Goal: Information Seeking & Learning: Learn about a topic

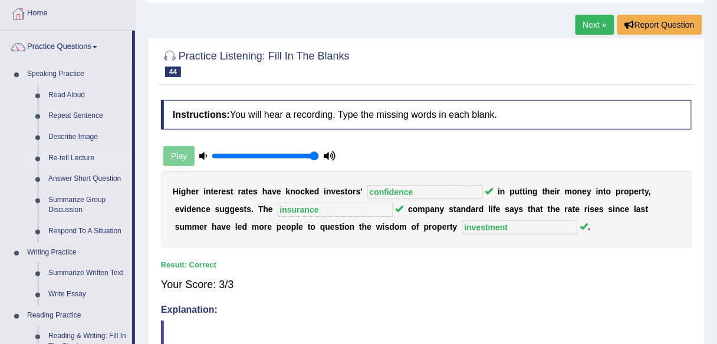
scroll to position [86, 0]
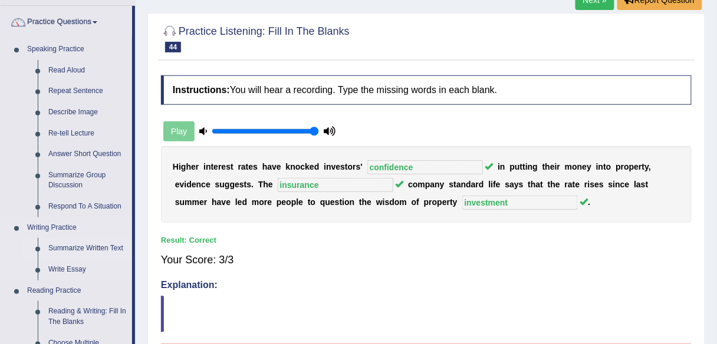
click at [65, 245] on link "Summarize Written Text" at bounding box center [87, 248] width 89 height 21
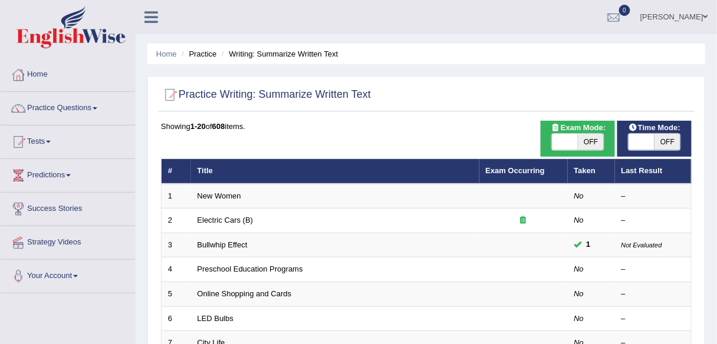
click at [590, 144] on span "OFF" at bounding box center [591, 142] width 26 height 17
checkbox input "true"
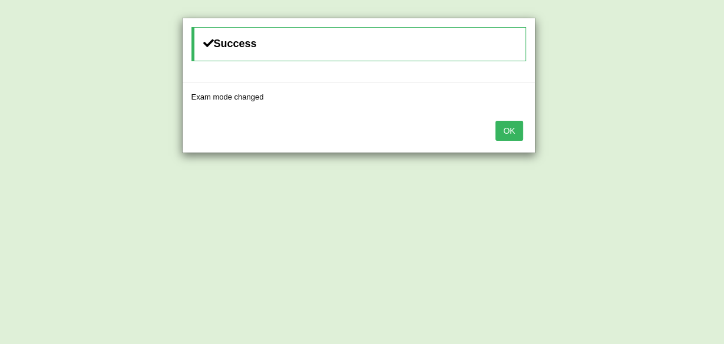
click at [514, 137] on button "OK" at bounding box center [509, 131] width 27 height 20
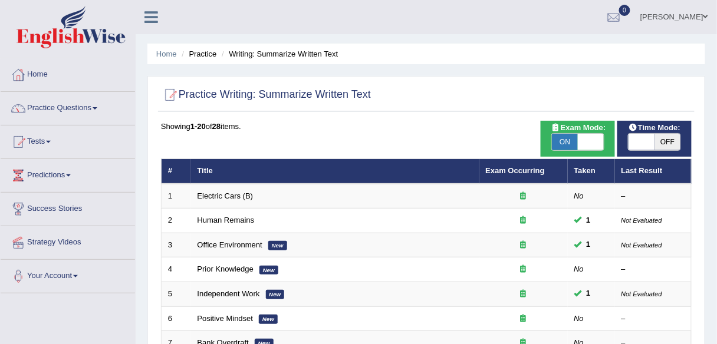
click at [674, 144] on span "OFF" at bounding box center [667, 142] width 26 height 17
checkbox input "true"
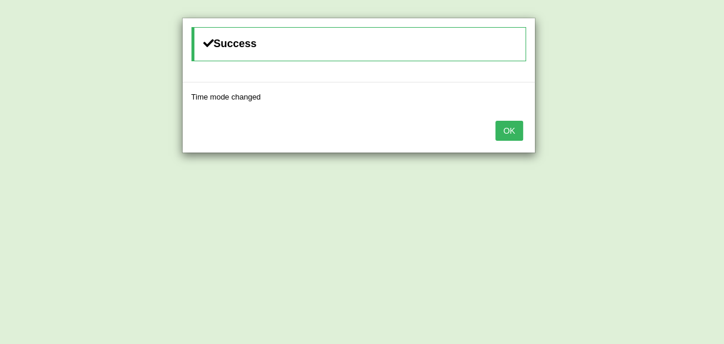
click at [516, 128] on button "OK" at bounding box center [509, 131] width 27 height 20
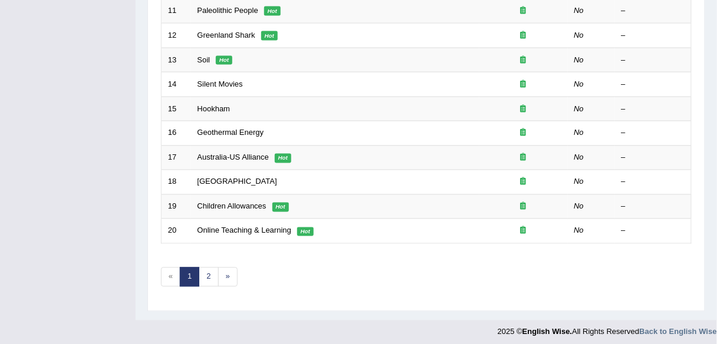
scroll to position [431, 0]
click at [203, 267] on link "2" at bounding box center [208, 276] width 19 height 19
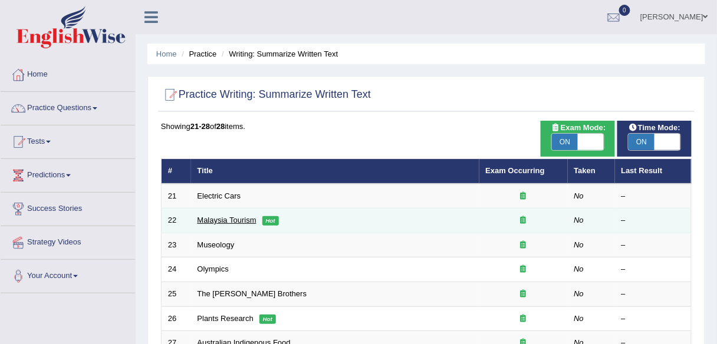
click at [242, 218] on link "Malaysia Tourism" at bounding box center [226, 220] width 59 height 9
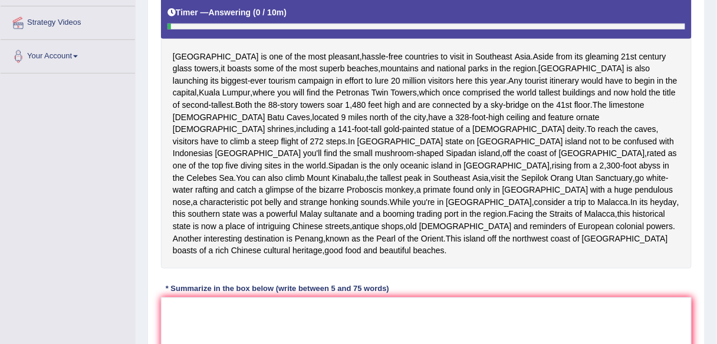
scroll to position [227, 0]
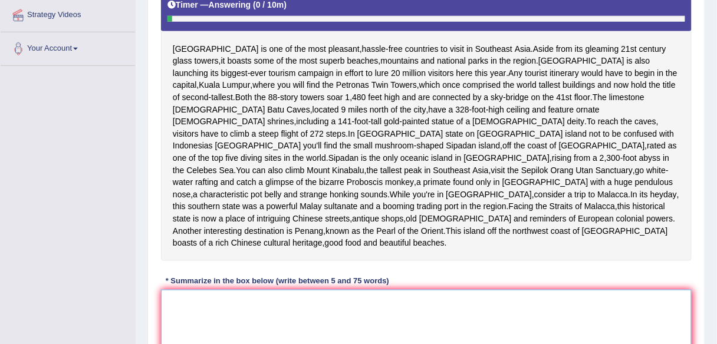
click at [237, 304] on textarea at bounding box center [426, 347] width 530 height 114
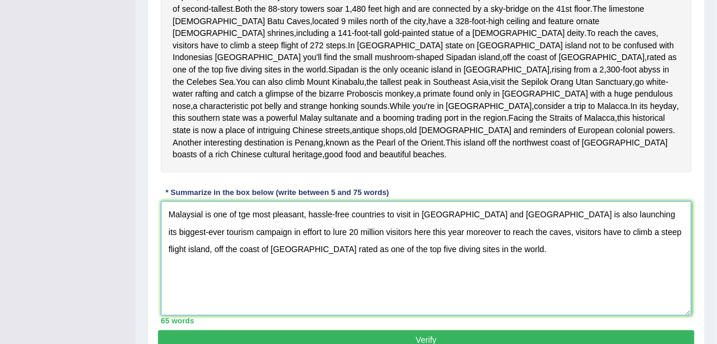
scroll to position [321, 0]
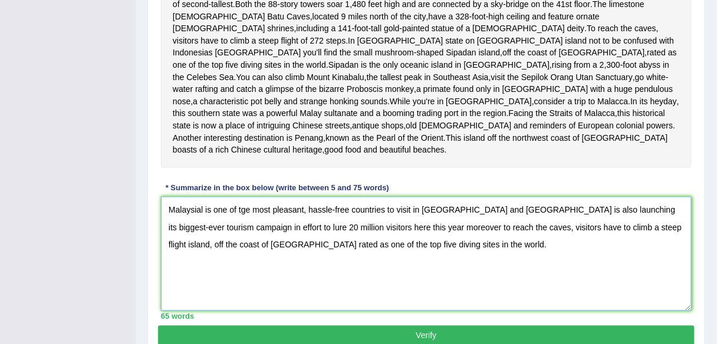
click at [203, 219] on textarea "Malaysial is one of tge most pleasant, hassle-free countries to visit in Southe…" at bounding box center [426, 254] width 530 height 114
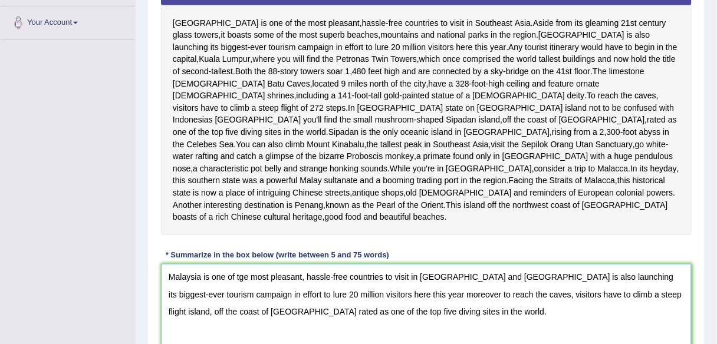
scroll to position [250, 0]
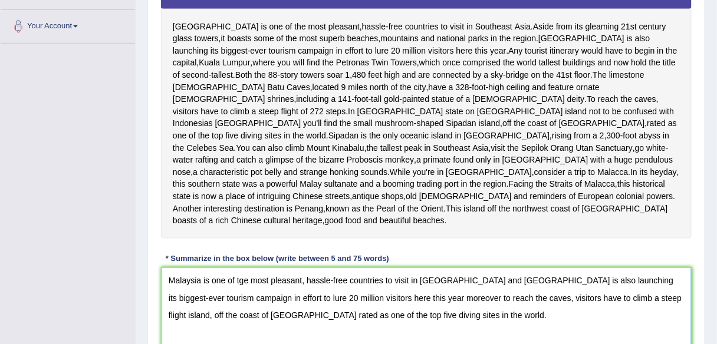
click at [243, 290] on textarea "Malaysia is one of tge most pleasant, hassle-free countries to visit in Southea…" at bounding box center [426, 325] width 530 height 114
click at [229, 325] on textarea "Malaysia is one of the most pleasant, hassle-free countries to visit in Southea…" at bounding box center [426, 325] width 530 height 114
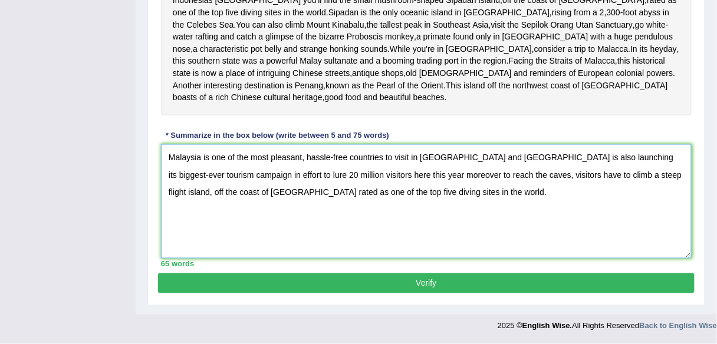
scroll to position [383, 0]
type textarea "Malaysia is one of the most pleasant, hassle-free countries to visit in Southea…"
click at [382, 283] on button "Verify" at bounding box center [426, 283] width 536 height 20
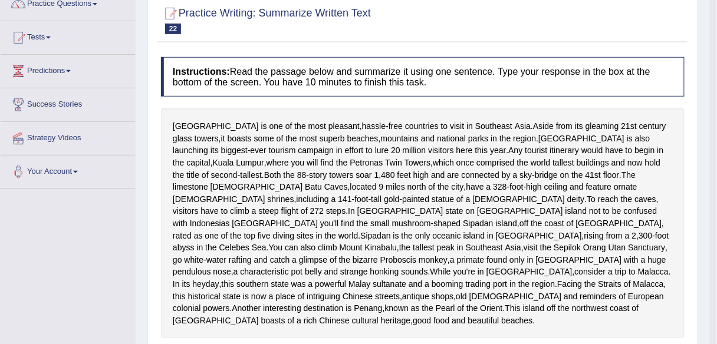
scroll to position [0, 0]
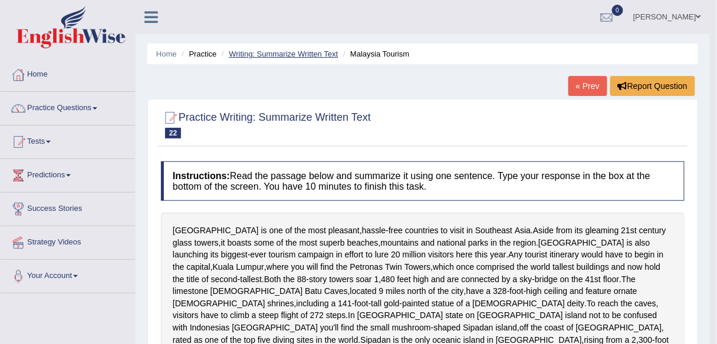
click at [318, 54] on link "Writing: Summarize Written Text" at bounding box center [283, 54] width 109 height 9
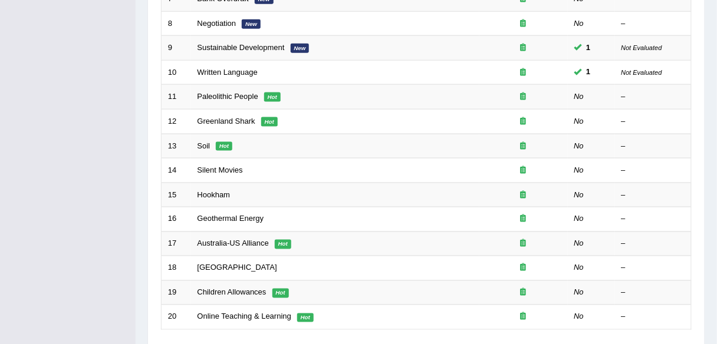
scroll to position [431, 0]
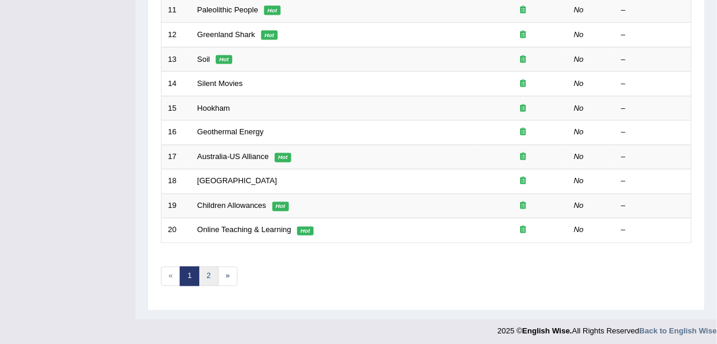
click at [205, 273] on link "2" at bounding box center [208, 276] width 19 height 19
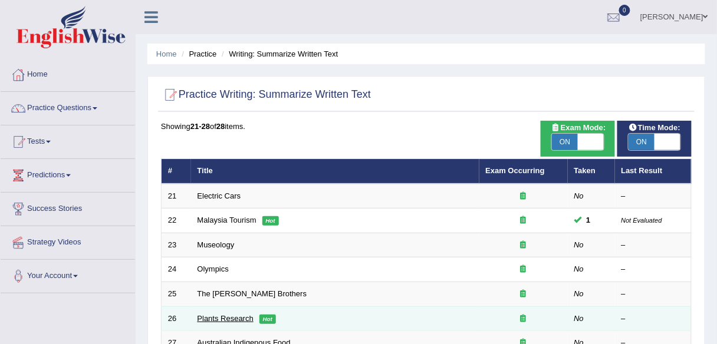
click at [227, 314] on link "Plants Research" at bounding box center [225, 318] width 56 height 9
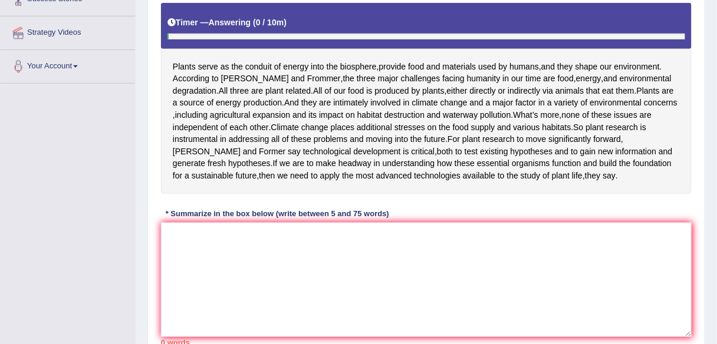
scroll to position [212, 0]
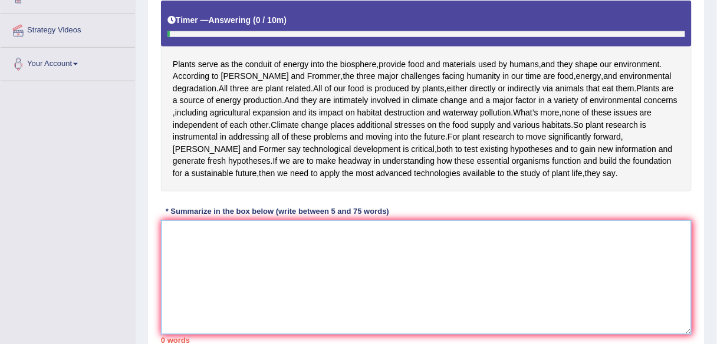
click at [231, 286] on textarea at bounding box center [426, 277] width 530 height 114
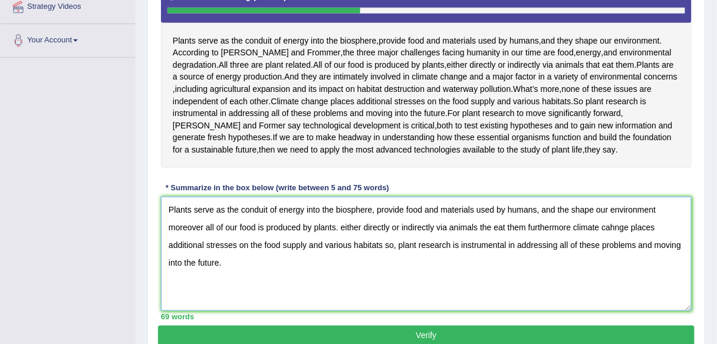
scroll to position [237, 0]
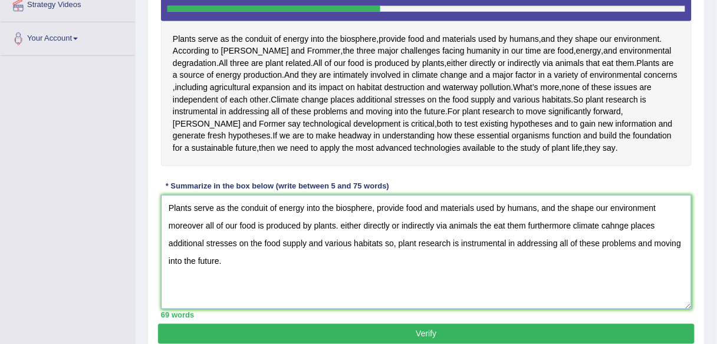
click at [337, 273] on textarea "Plants serve as the conduit of energy into the biosphere, provide food and mate…" at bounding box center [426, 252] width 530 height 114
click at [491, 272] on textarea "Plants serve as the conduit of energy into the biosphere, provide food and mate…" at bounding box center [426, 252] width 530 height 114
click at [616, 270] on textarea "Plants serve as the conduit of energy into the biosphere, provide food and mate…" at bounding box center [426, 252] width 530 height 114
click at [566, 255] on textarea "Plants serve as the conduit of energy into the biosphere, provide food and mate…" at bounding box center [426, 252] width 530 height 114
click at [569, 255] on textarea "Plants serve as the conduit of energy into the biosphere, provide food and mate…" at bounding box center [426, 252] width 530 height 114
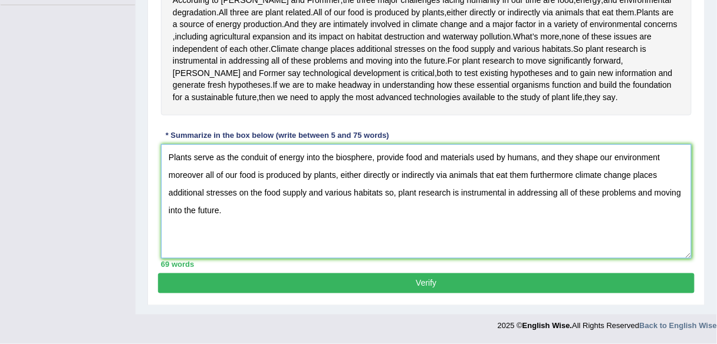
scroll to position [335, 0]
type textarea "Plants serve as the conduit of energy into the biosphere, provide food and mate…"
click at [649, 286] on button "Verify" at bounding box center [426, 283] width 536 height 20
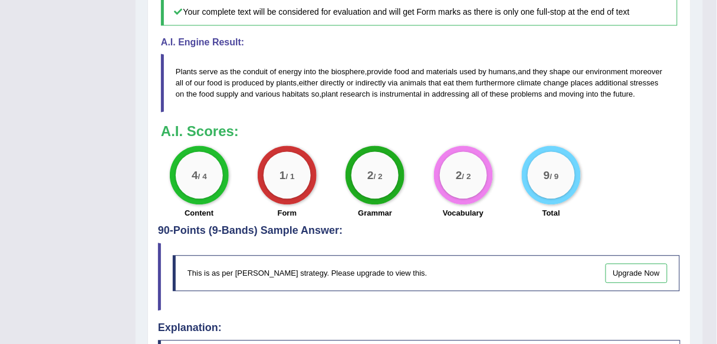
scroll to position [516, 0]
